Goal: Task Accomplishment & Management: Manage account settings

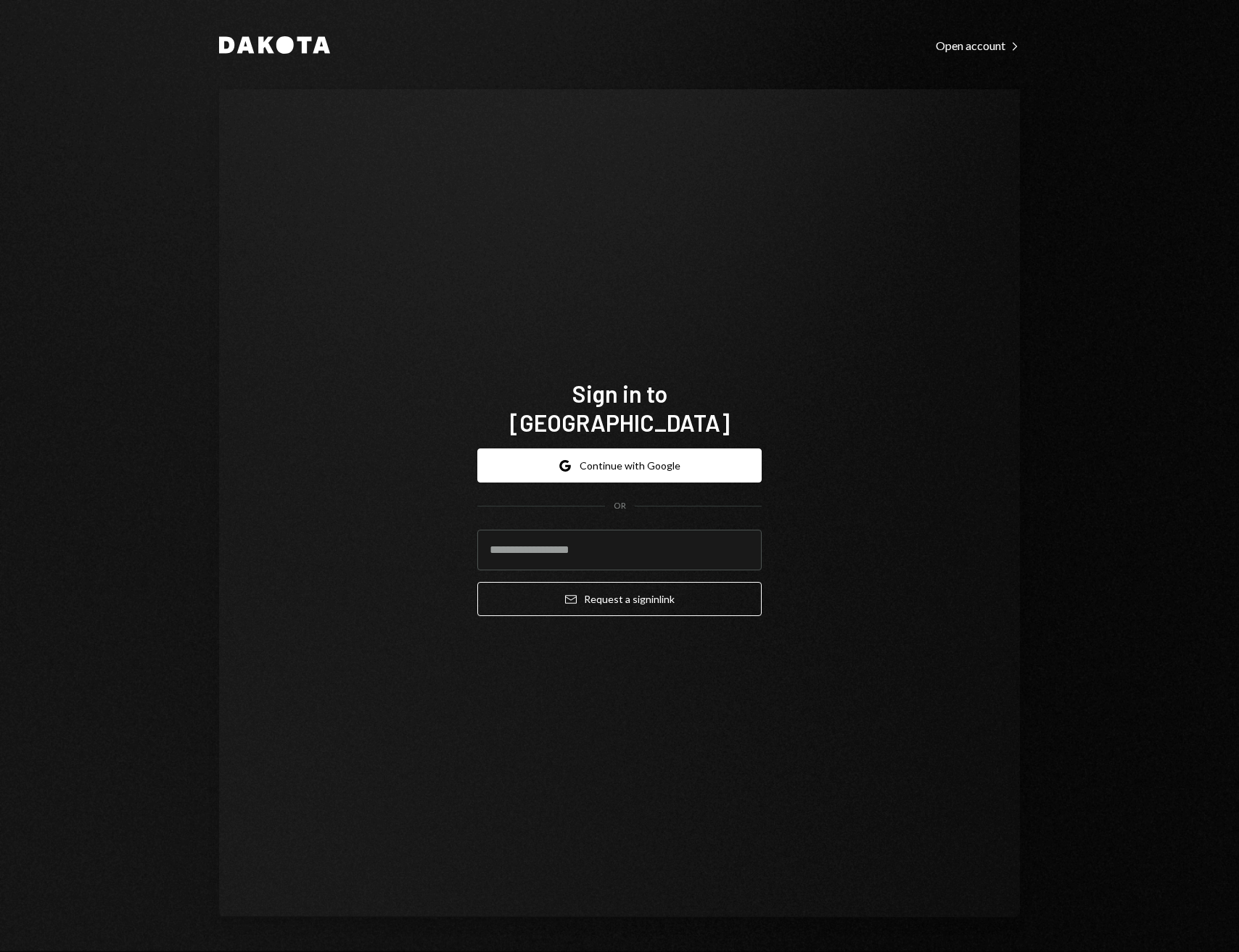
click at [741, 374] on div "Sign in to [GEOGRAPHIC_DATA] Google Continue with Google OR Email Request a sig…" at bounding box center [619, 503] width 320 height 365
click at [626, 539] on input "email" at bounding box center [619, 550] width 284 height 41
click at [492, 651] on div "Sign in to [GEOGRAPHIC_DATA] Google Continue with Google OR Email Request a sig…" at bounding box center [619, 503] width 320 height 365
click at [956, 55] on div "Dakota Open account Right Caret Sign in to [GEOGRAPHIC_DATA] Google Continue wi…" at bounding box center [619, 476] width 870 height 952
click at [965, 44] on div "Open account Right Caret" at bounding box center [977, 45] width 84 height 15
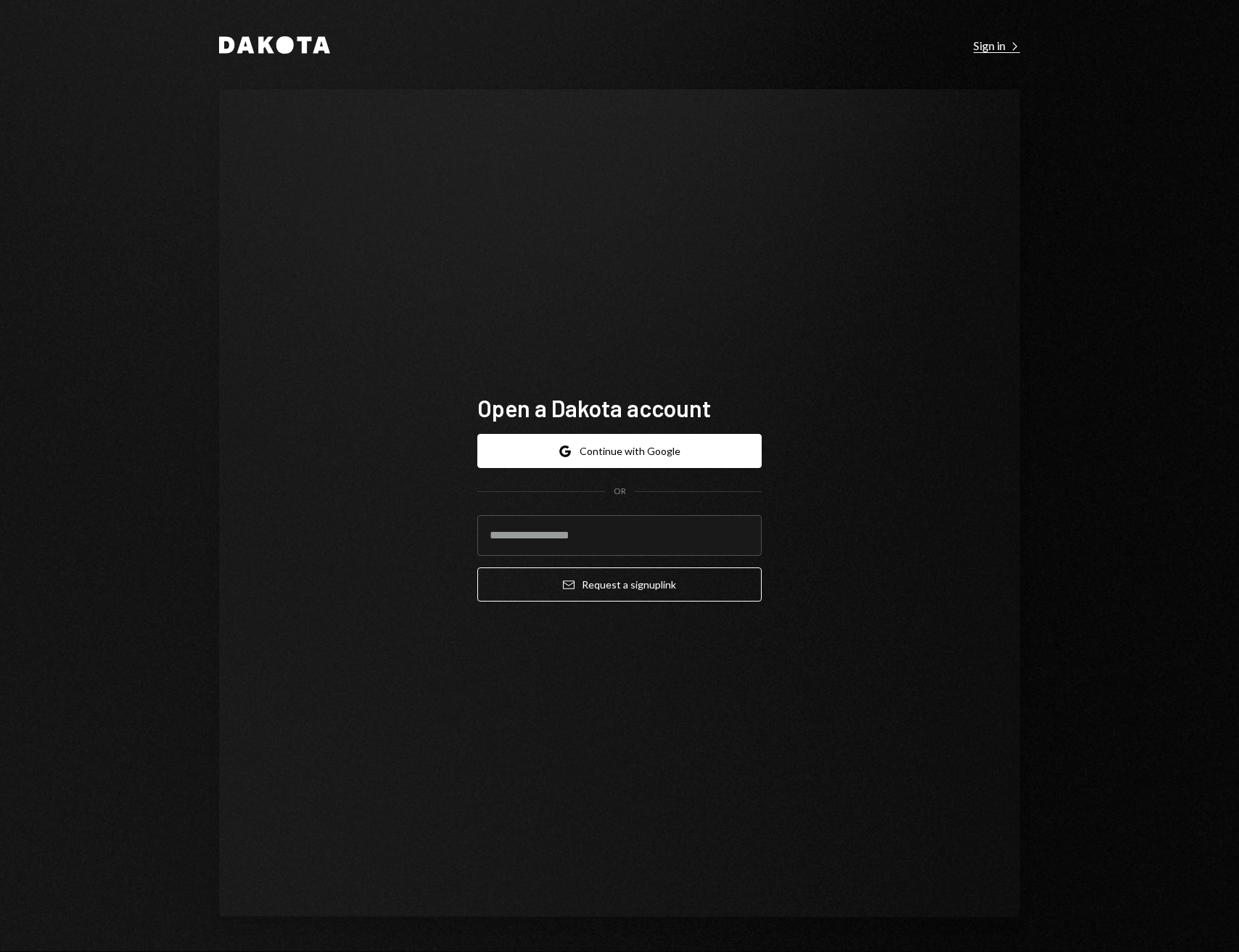
click at [983, 40] on div "Sign in Right Caret" at bounding box center [996, 45] width 46 height 15
